Goal: Task Accomplishment & Management: Manage account settings

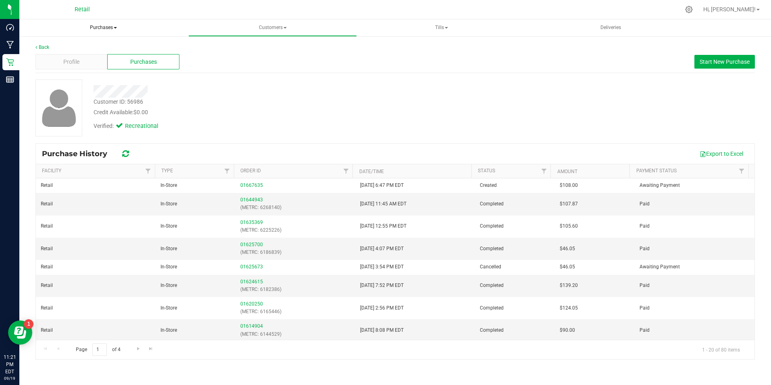
click at [100, 25] on span "Purchases" at bounding box center [103, 27] width 168 height 17
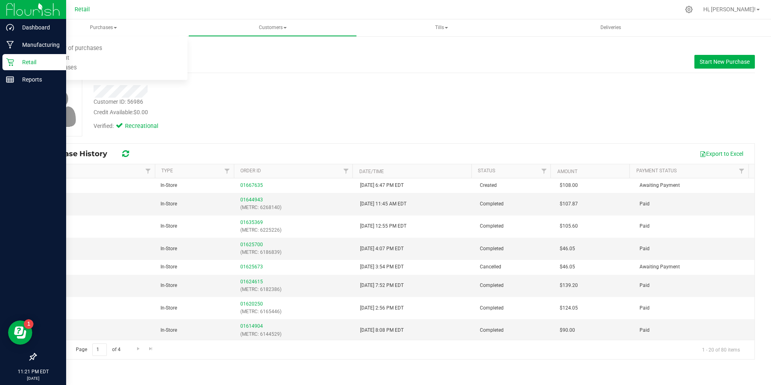
click at [16, 57] on div "Retail" at bounding box center [34, 62] width 64 height 16
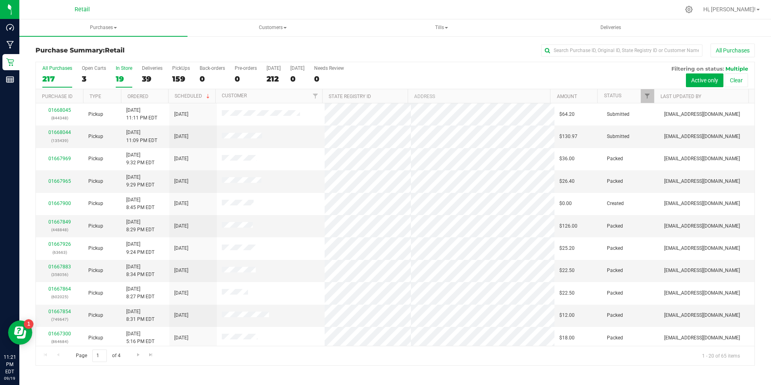
click at [118, 70] on div "In Store" at bounding box center [124, 68] width 17 height 6
click at [0, 0] on input "In Store 19" at bounding box center [0, 0] width 0 height 0
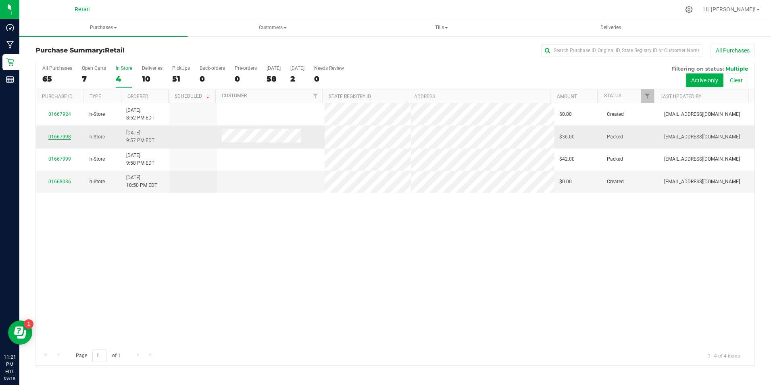
click at [65, 136] on link "01667998" at bounding box center [59, 137] width 23 height 6
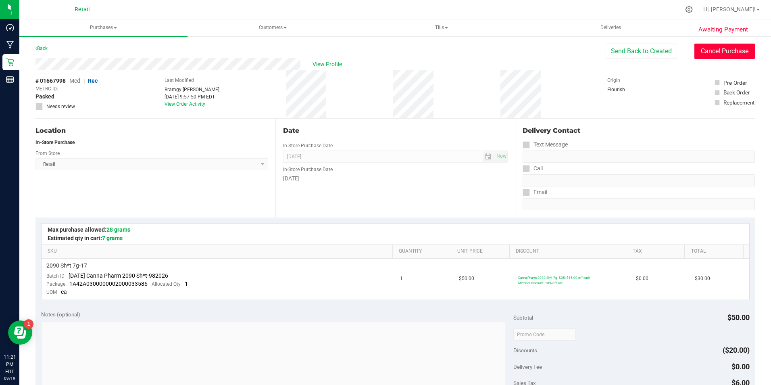
click at [741, 53] on button "Cancel Purchase" at bounding box center [724, 51] width 60 height 15
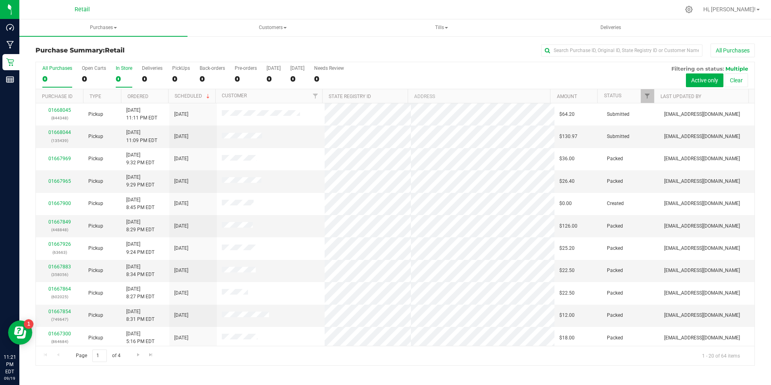
click at [119, 72] on label "In Store 0" at bounding box center [124, 76] width 17 height 22
click at [0, 0] on input "In Store 0" at bounding box center [0, 0] width 0 height 0
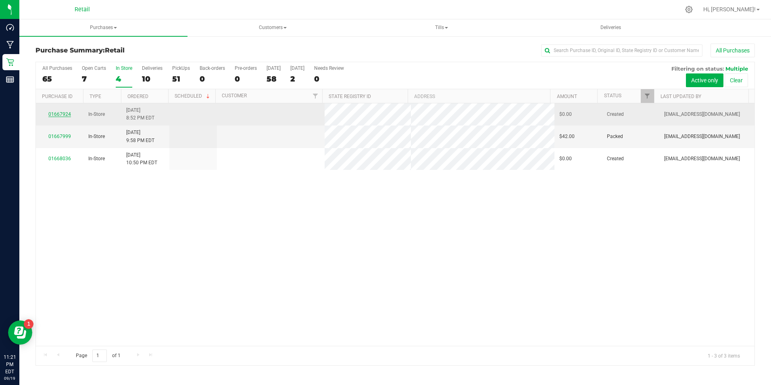
click at [54, 114] on link "01667924" at bounding box center [59, 114] width 23 height 6
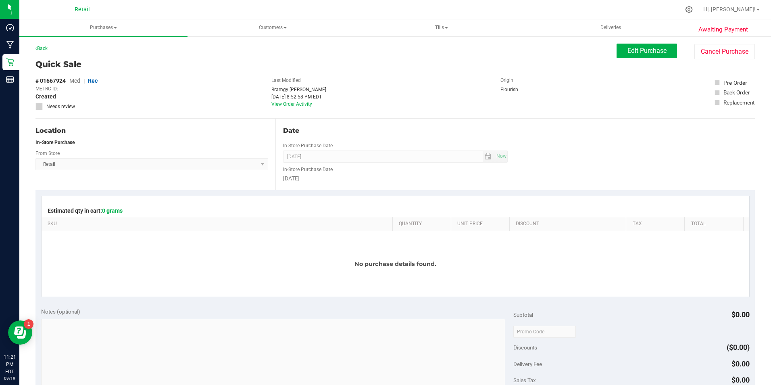
click at [750, 60] on div "Awaiting Payment Back Edit Purchase Cancel Purchase Quick Sale # 01667924 Med |…" at bounding box center [394, 343] width 751 height 616
drag, startPoint x: 729, startPoint y: 50, endPoint x: 414, endPoint y: 52, distance: 314.4
click at [728, 50] on button "Cancel Purchase" at bounding box center [724, 51] width 60 height 15
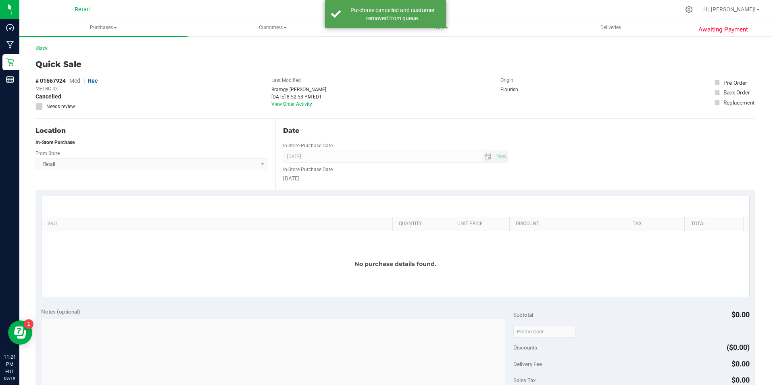
click at [38, 46] on link "Back" at bounding box center [41, 49] width 12 height 6
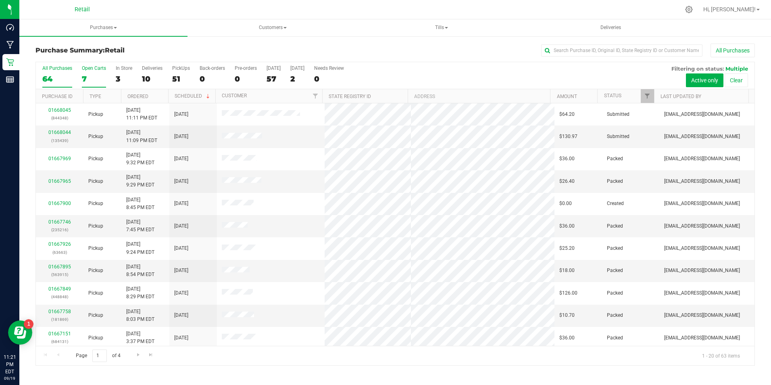
click at [88, 76] on div "7" at bounding box center [94, 78] width 24 height 9
click at [0, 0] on input "Open Carts 7" at bounding box center [0, 0] width 0 height 0
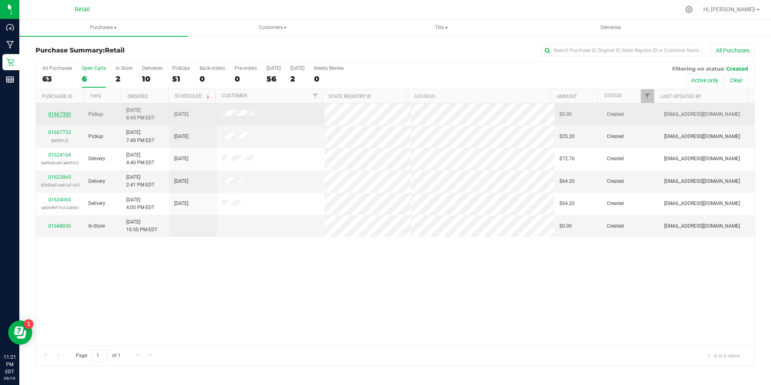
click at [68, 114] on link "01667900" at bounding box center [59, 114] width 23 height 6
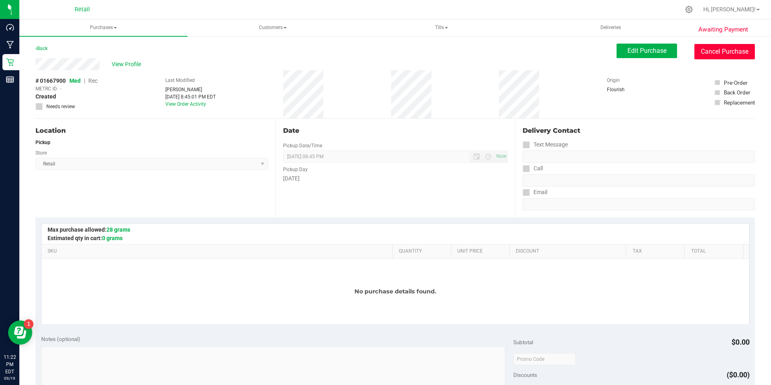
click at [716, 54] on button "Cancel Purchase" at bounding box center [724, 51] width 60 height 15
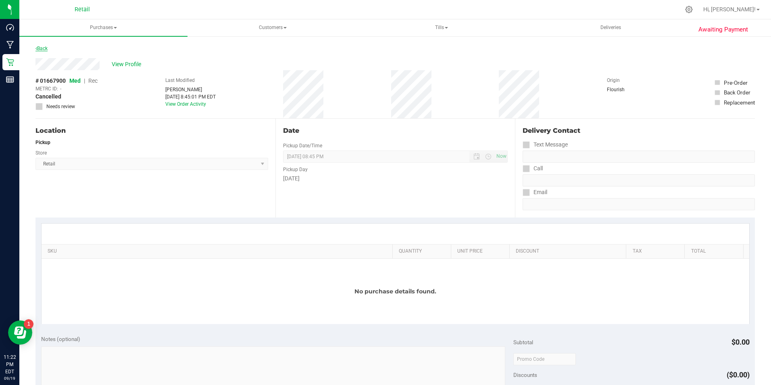
click at [39, 46] on link "Back" at bounding box center [41, 49] width 12 height 6
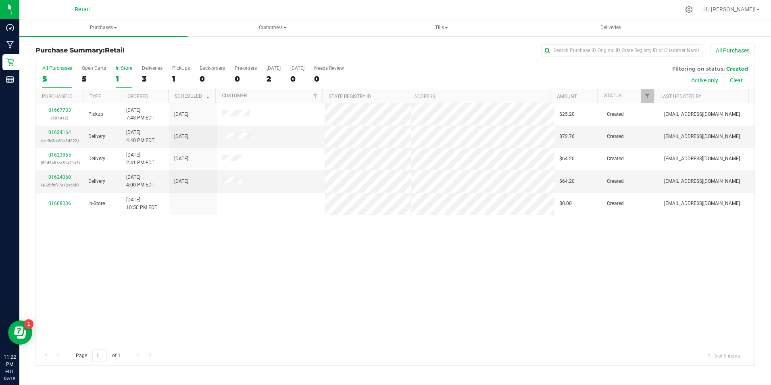
click at [121, 70] on div "In Store" at bounding box center [124, 68] width 17 height 6
click at [0, 0] on input "In Store 1" at bounding box center [0, 0] width 0 height 0
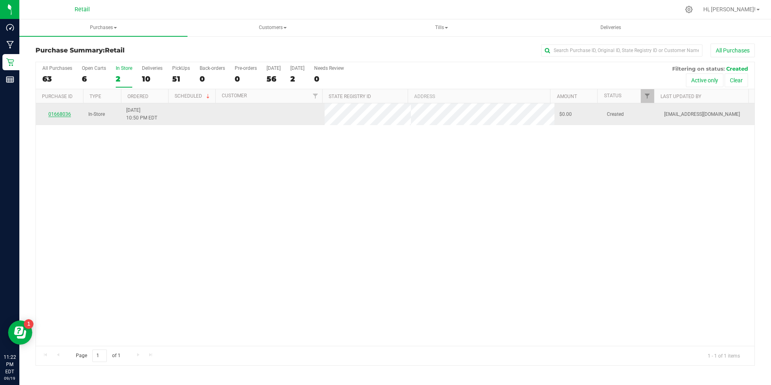
click at [65, 112] on link "01668036" at bounding box center [59, 114] width 23 height 6
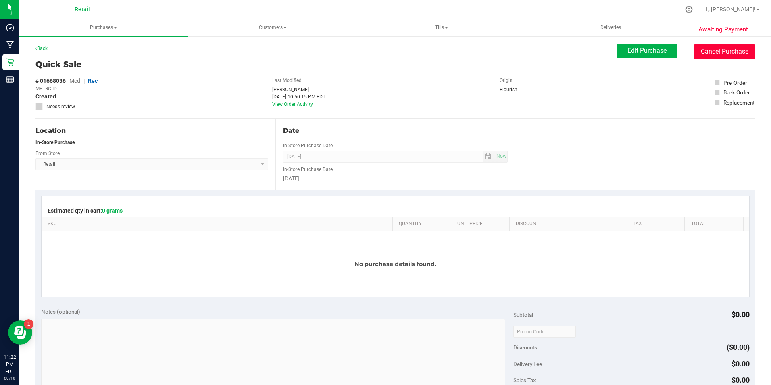
click at [724, 54] on button "Cancel Purchase" at bounding box center [724, 51] width 60 height 15
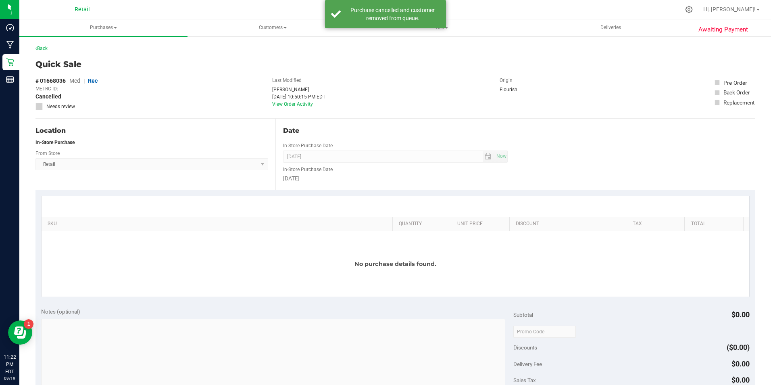
click at [48, 47] on link "Back" at bounding box center [41, 49] width 12 height 6
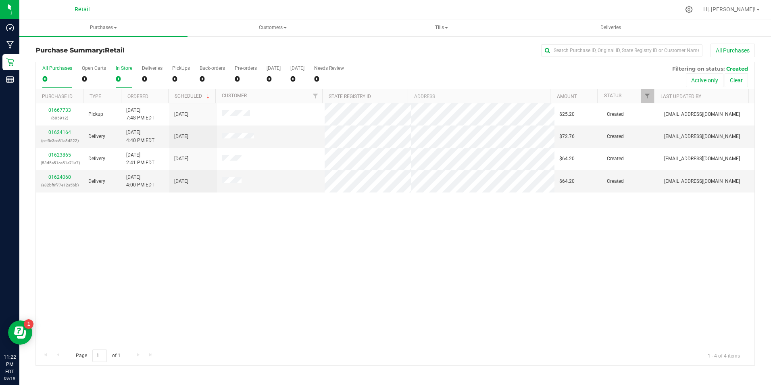
click at [129, 74] on div "0" at bounding box center [124, 78] width 17 height 9
click at [0, 0] on input "In Store 0" at bounding box center [0, 0] width 0 height 0
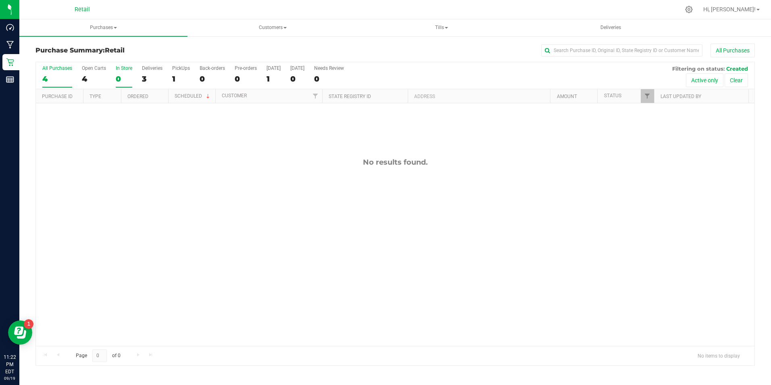
click at [42, 77] on div "4" at bounding box center [57, 78] width 30 height 9
click at [0, 0] on input "All Purchases 4" at bounding box center [0, 0] width 0 height 0
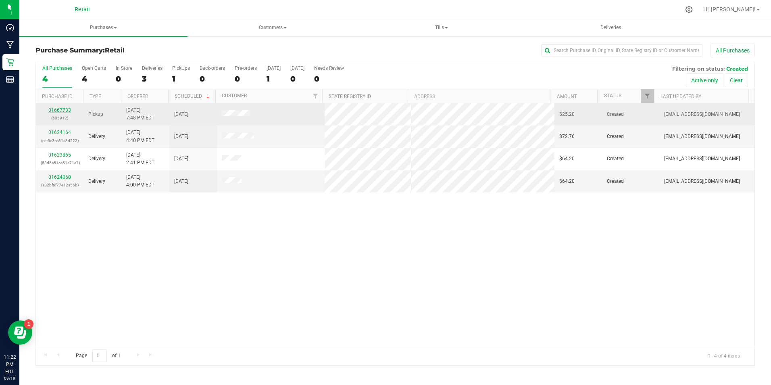
click at [60, 111] on link "01667733" at bounding box center [59, 110] width 23 height 6
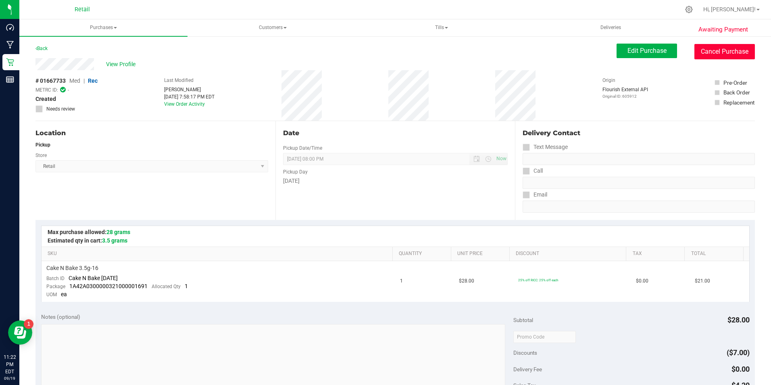
click at [724, 46] on button "Cancel Purchase" at bounding box center [724, 51] width 60 height 15
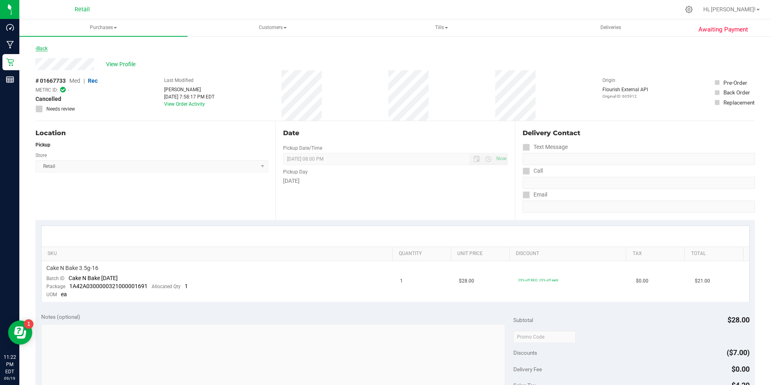
click at [43, 47] on link "Back" at bounding box center [41, 49] width 12 height 6
